Goal: Navigation & Orientation: Find specific page/section

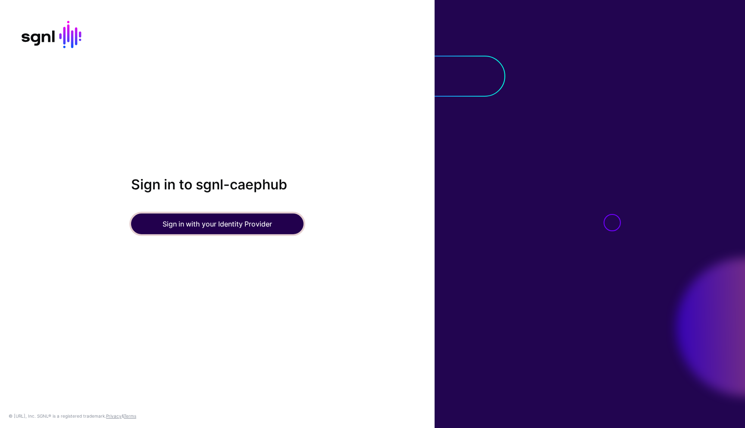
click at [242, 225] on button "Sign in with your Identity Provider" at bounding box center [217, 223] width 172 height 21
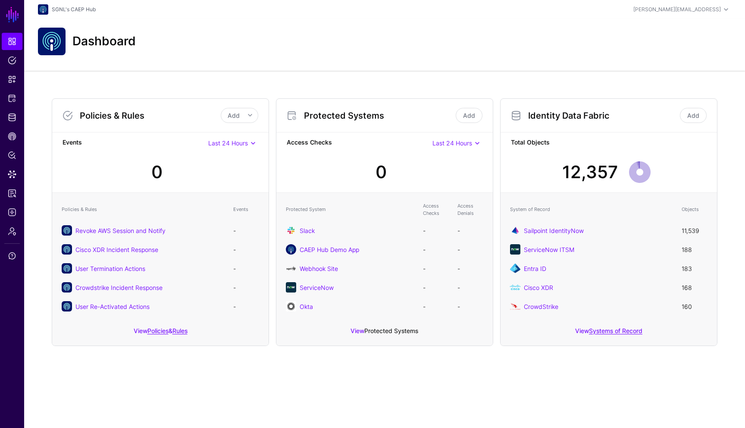
click at [400, 334] on link "Protected Systems" at bounding box center [391, 330] width 54 height 7
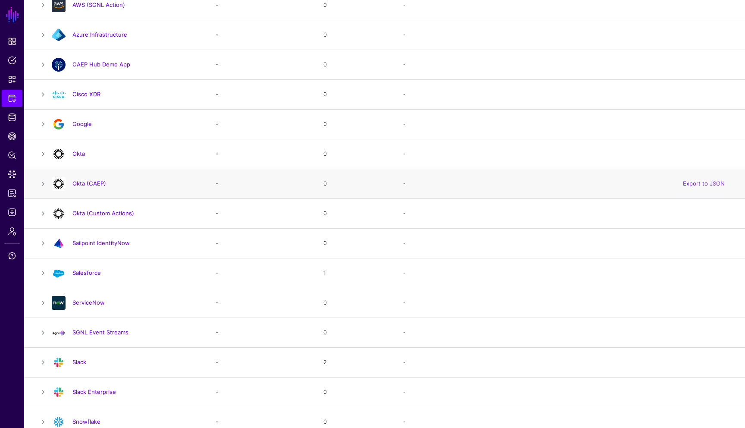
scroll to position [184, 0]
